Goal: Task Accomplishment & Management: Use online tool/utility

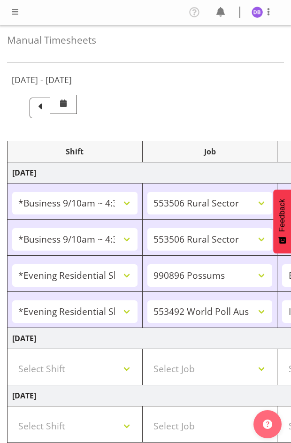
select select "26078"
select select "10587"
select select "26078"
select select "10587"
select select "47"
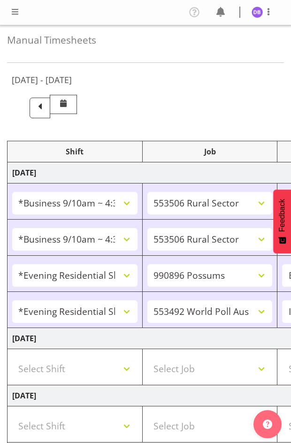
select select "48116"
select select "10633"
select select "48116"
select select "10499"
select select "47"
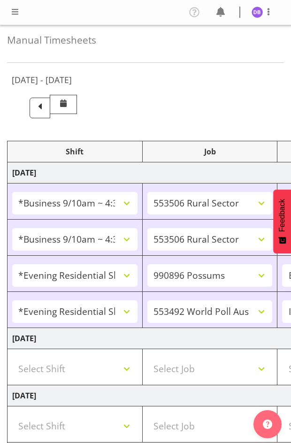
select select "26078"
select select "10587"
select select "47"
select select "48116"
select select "10242"
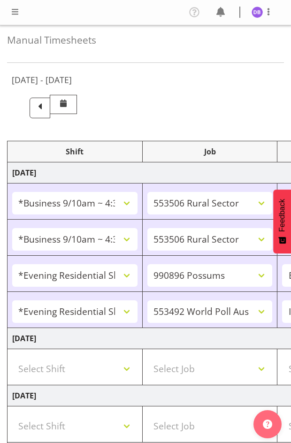
select select "47"
select select "26078"
select select "10631"
select select "47"
select select "26078"
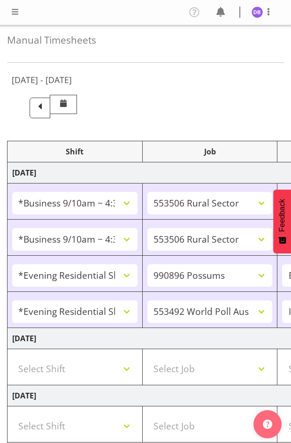
select select "10242"
select select "47"
select select "26078"
select select "10587"
select select "47"
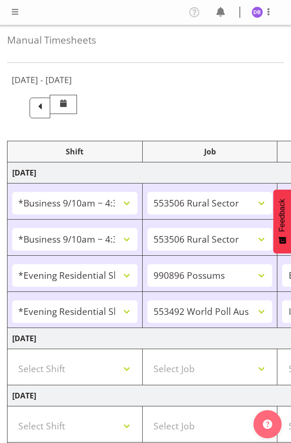
select select "26078"
select select "10242"
select select "47"
select select "26078"
select select "10587"
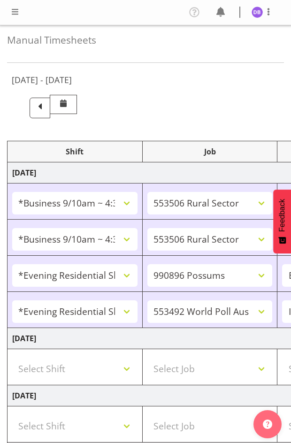
select select "47"
select select "26078"
select select "10242"
select select "47"
select select "26078"
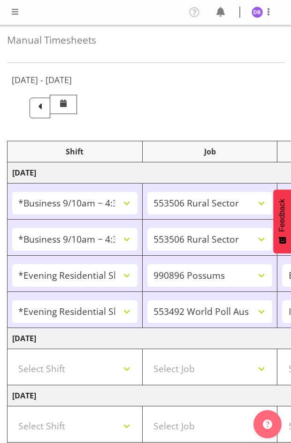
select select "10587"
select select "47"
select select "48116"
select select "10633"
select select "47"
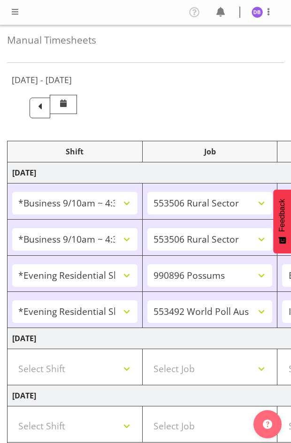
select select "48116"
select select "10499"
select select "47"
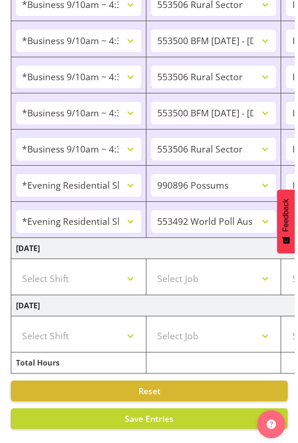
scroll to position [0, 373]
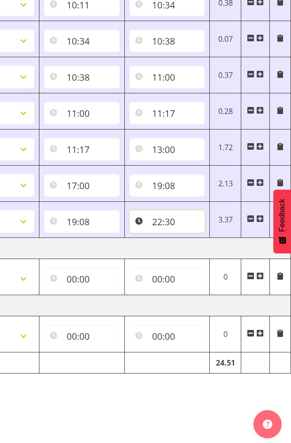
click at [169, 214] on input "22:30" at bounding box center [168, 221] width 76 height 23
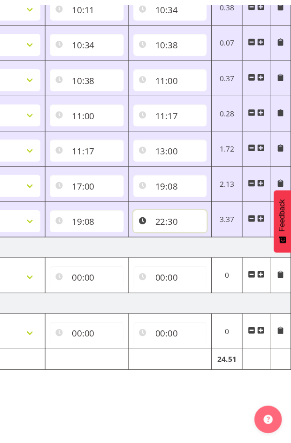
scroll to position [0, 366]
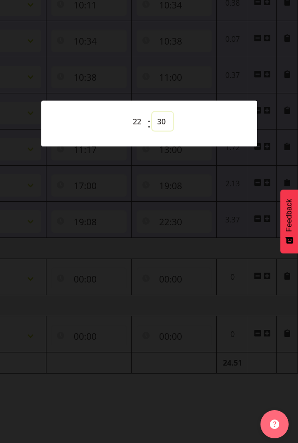
click at [161, 122] on select "00 01 02 03 04 05 06 07 08 09 10 11 12 13 14 15 16 17 18 19 20 21 22 23 24 25 2…" at bounding box center [162, 121] width 21 height 19
select select "58"
type input "22:58"
click at [196, 207] on div at bounding box center [149, 221] width 298 height 443
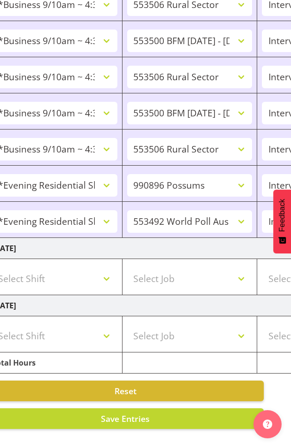
scroll to position [0, 0]
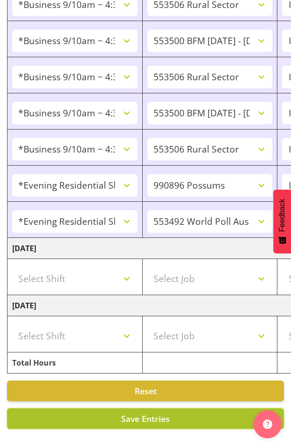
click at [138, 413] on span "Save Entries" at bounding box center [145, 418] width 49 height 11
